Goal: Check status

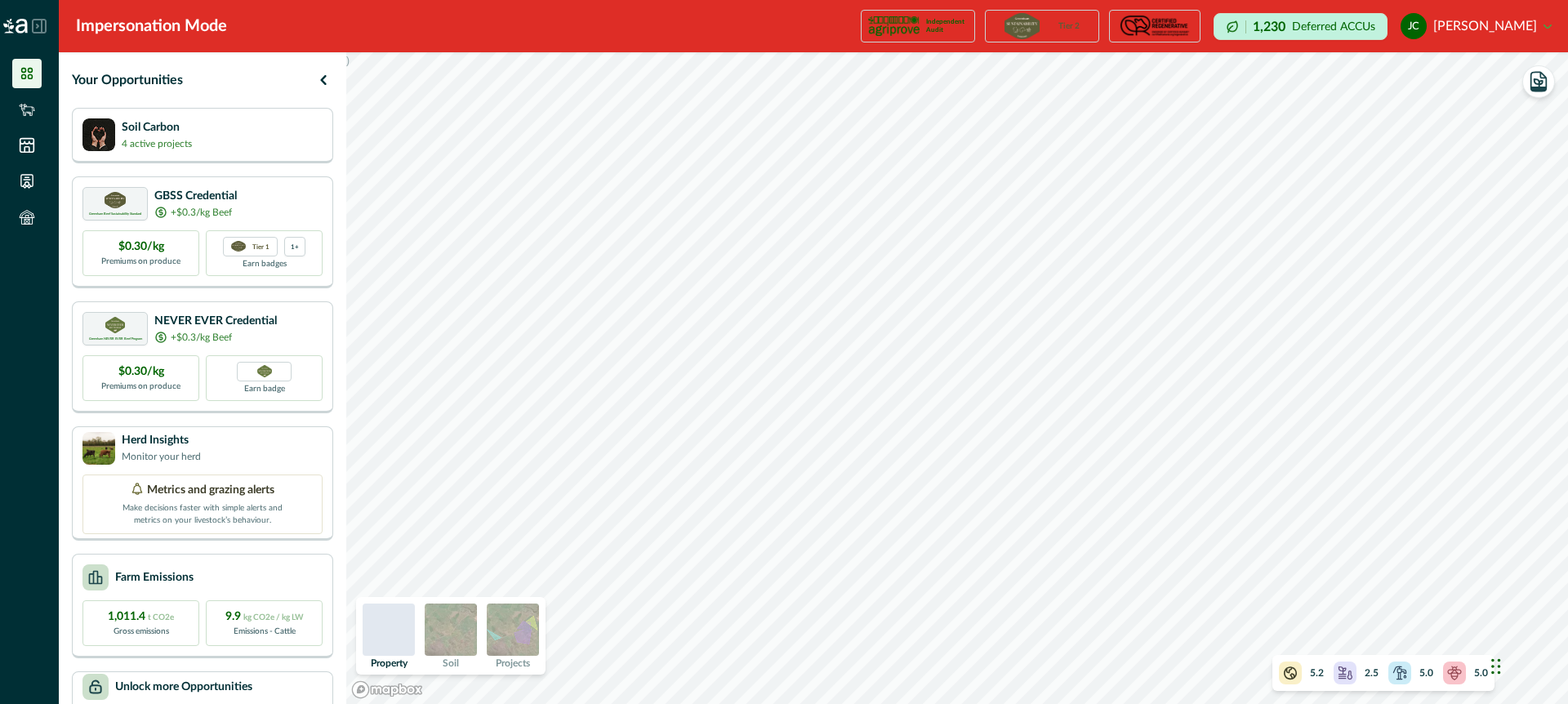
click at [513, 622] on img at bounding box center [513, 630] width 52 height 52
click at [1536, 83] on icon "button" at bounding box center [1538, 82] width 8 height 7
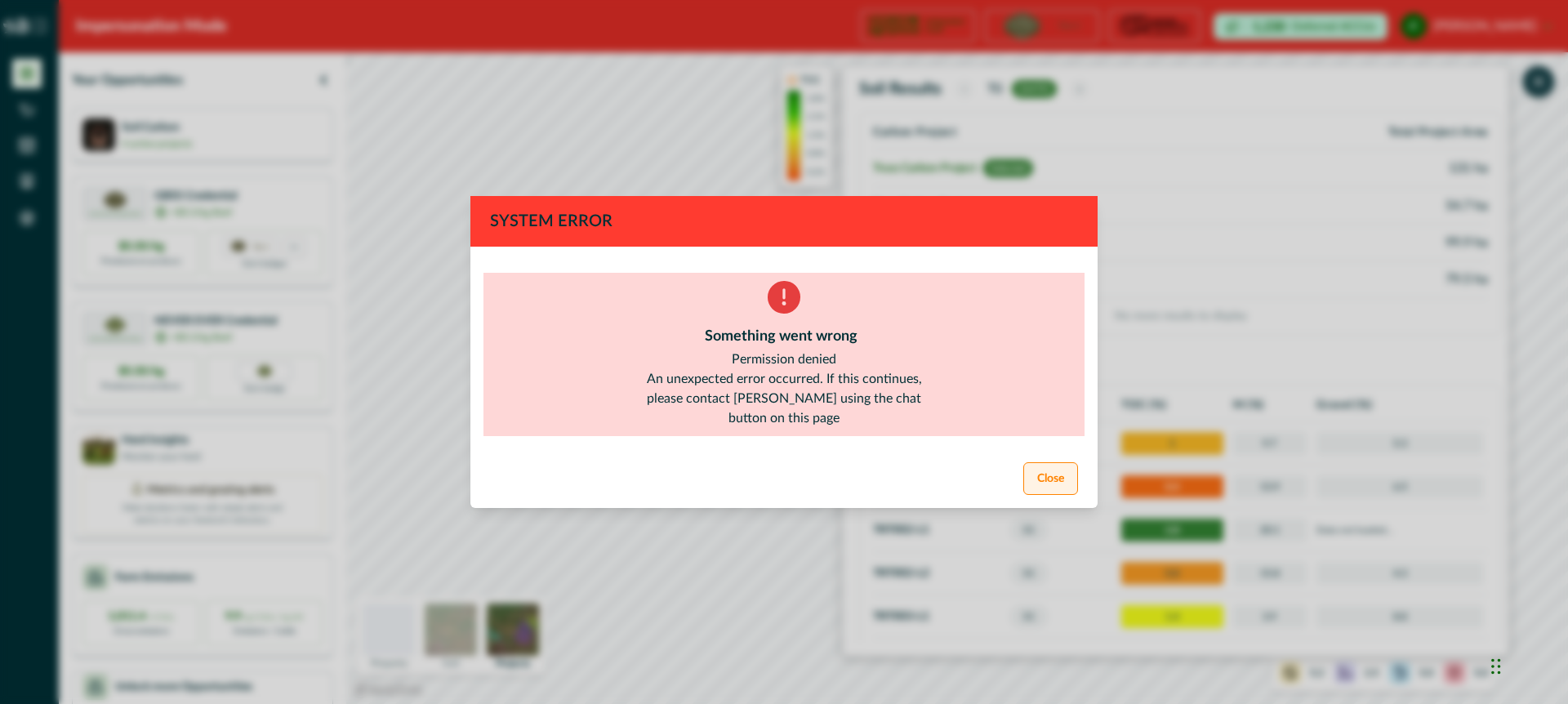
click at [1046, 472] on button "Close" at bounding box center [1050, 478] width 55 height 32
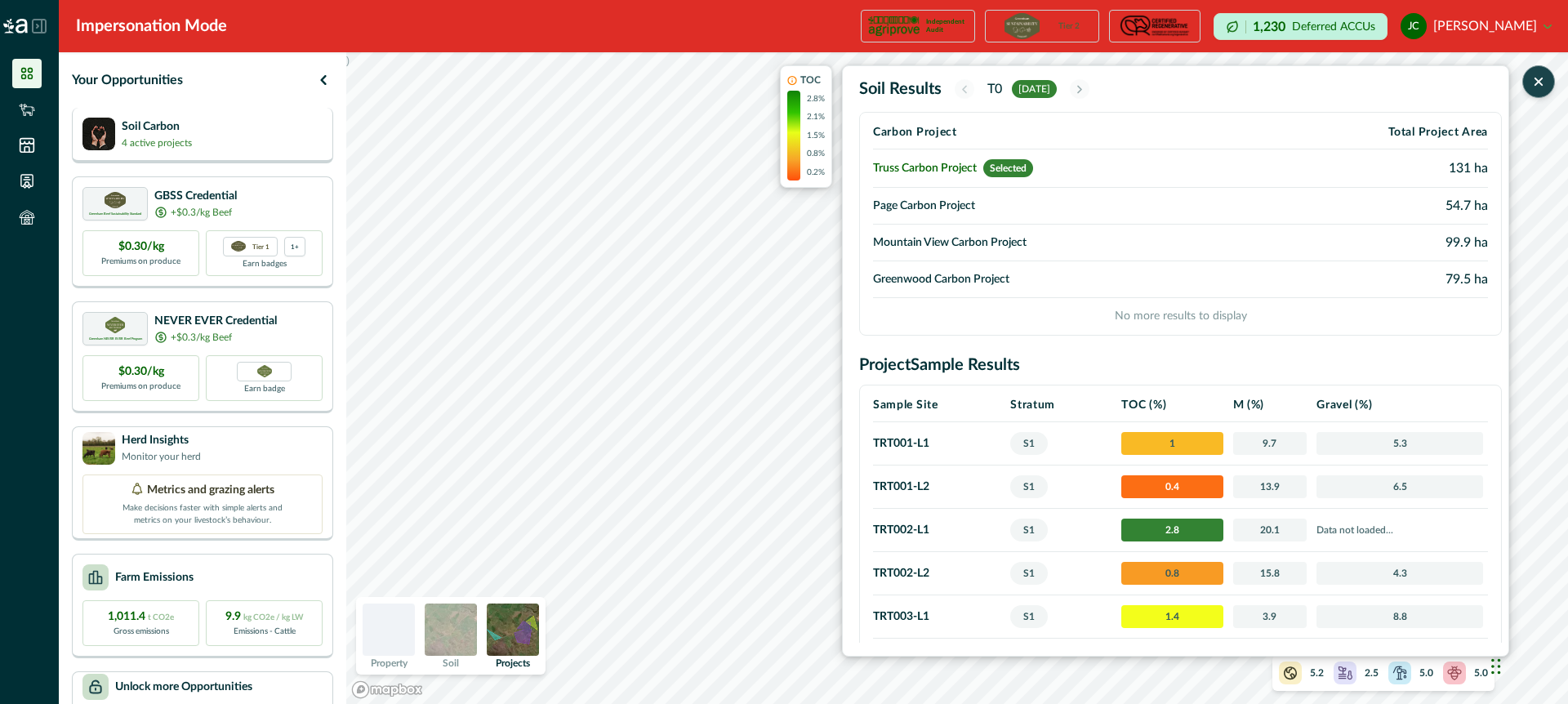
click at [252, 142] on div "Soil Carbon 4 active projects" at bounding box center [202, 133] width 240 height 32
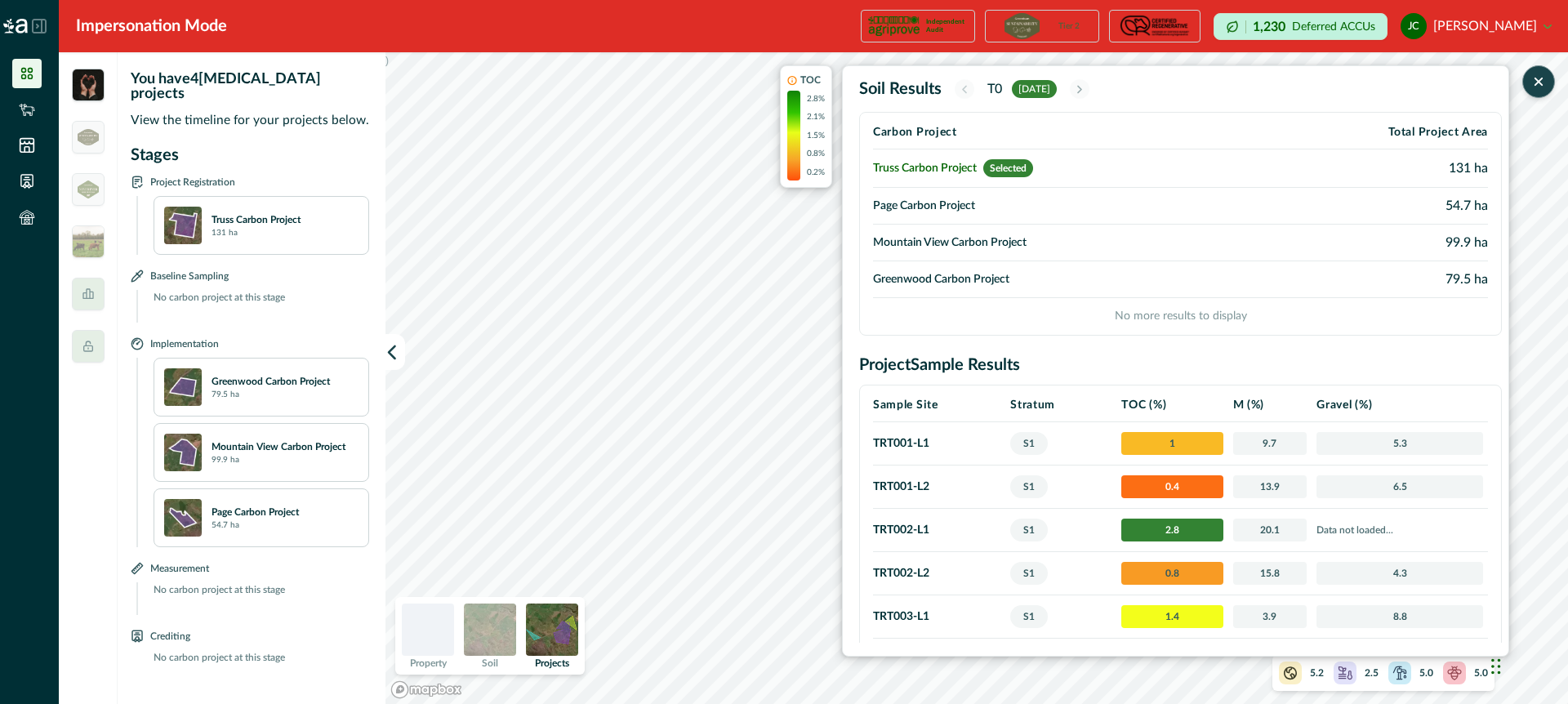
click at [1540, 72] on button "button" at bounding box center [1538, 82] width 32 height 32
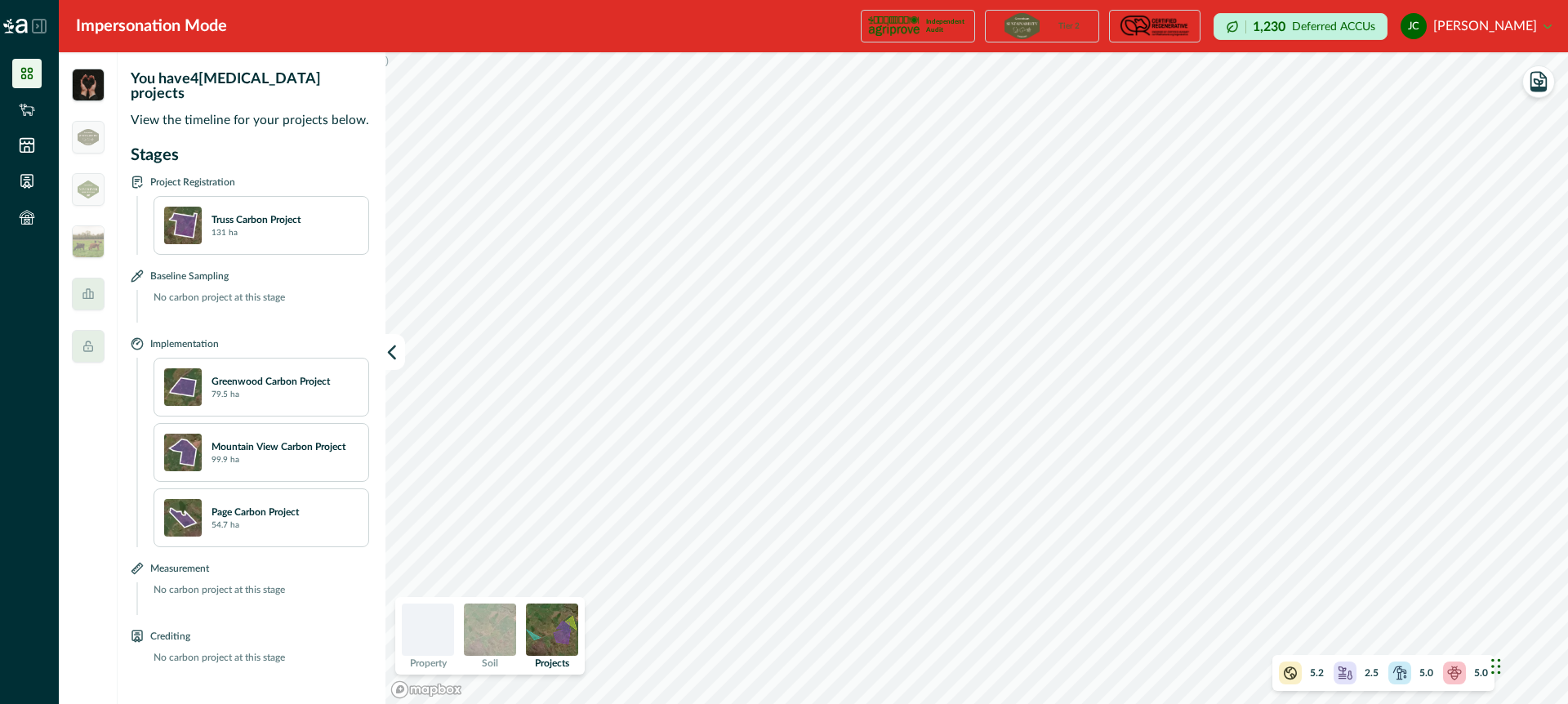
click at [550, 627] on img at bounding box center [552, 630] width 52 height 52
click at [346, 223] on div "Truss Carbon Project 131 ha" at bounding box center [285, 226] width 147 height 27
